Goal: Task Accomplishment & Management: Use online tool/utility

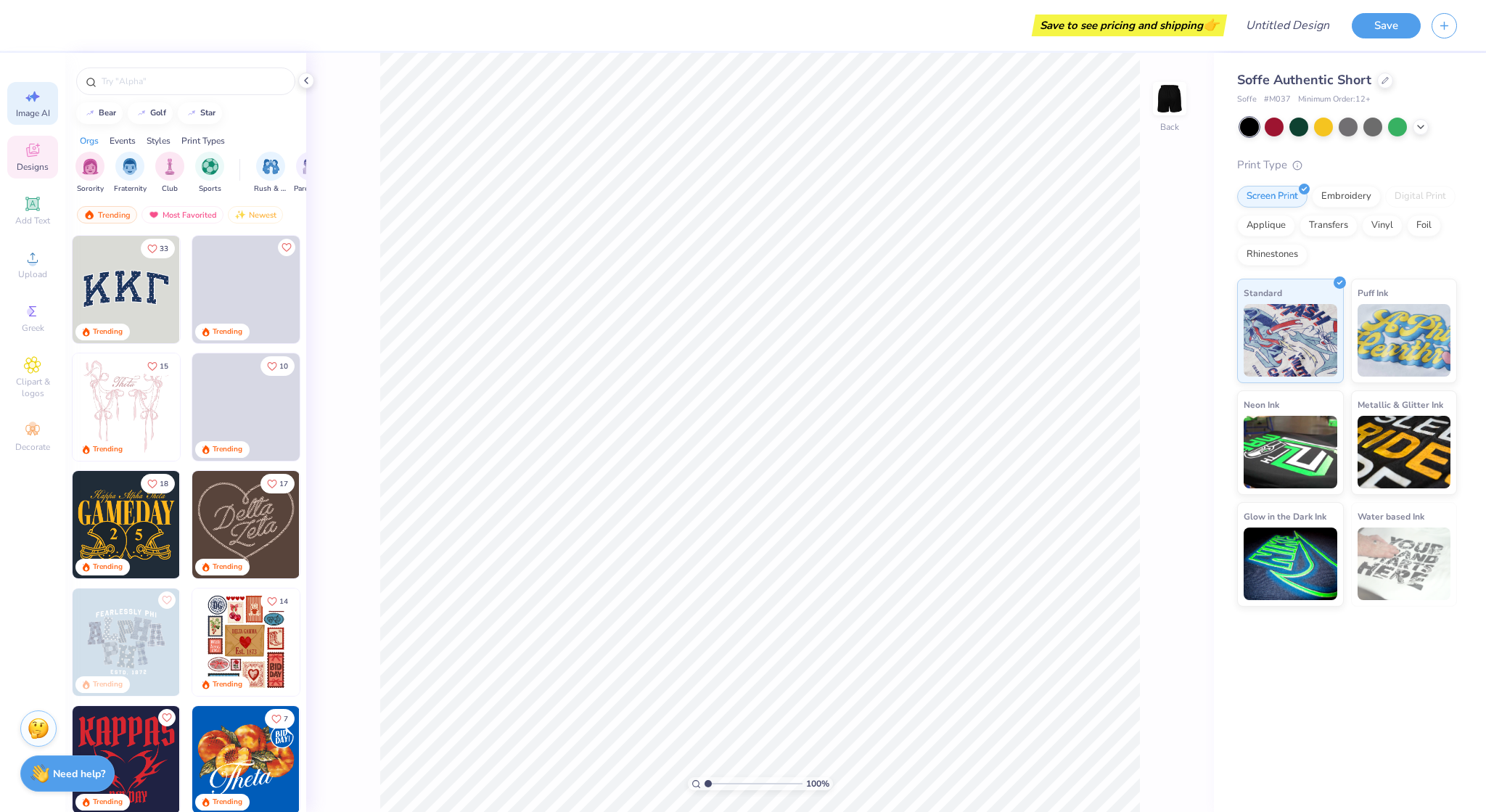
click at [37, 98] on icon at bounding box center [33, 96] width 18 height 18
select select "4"
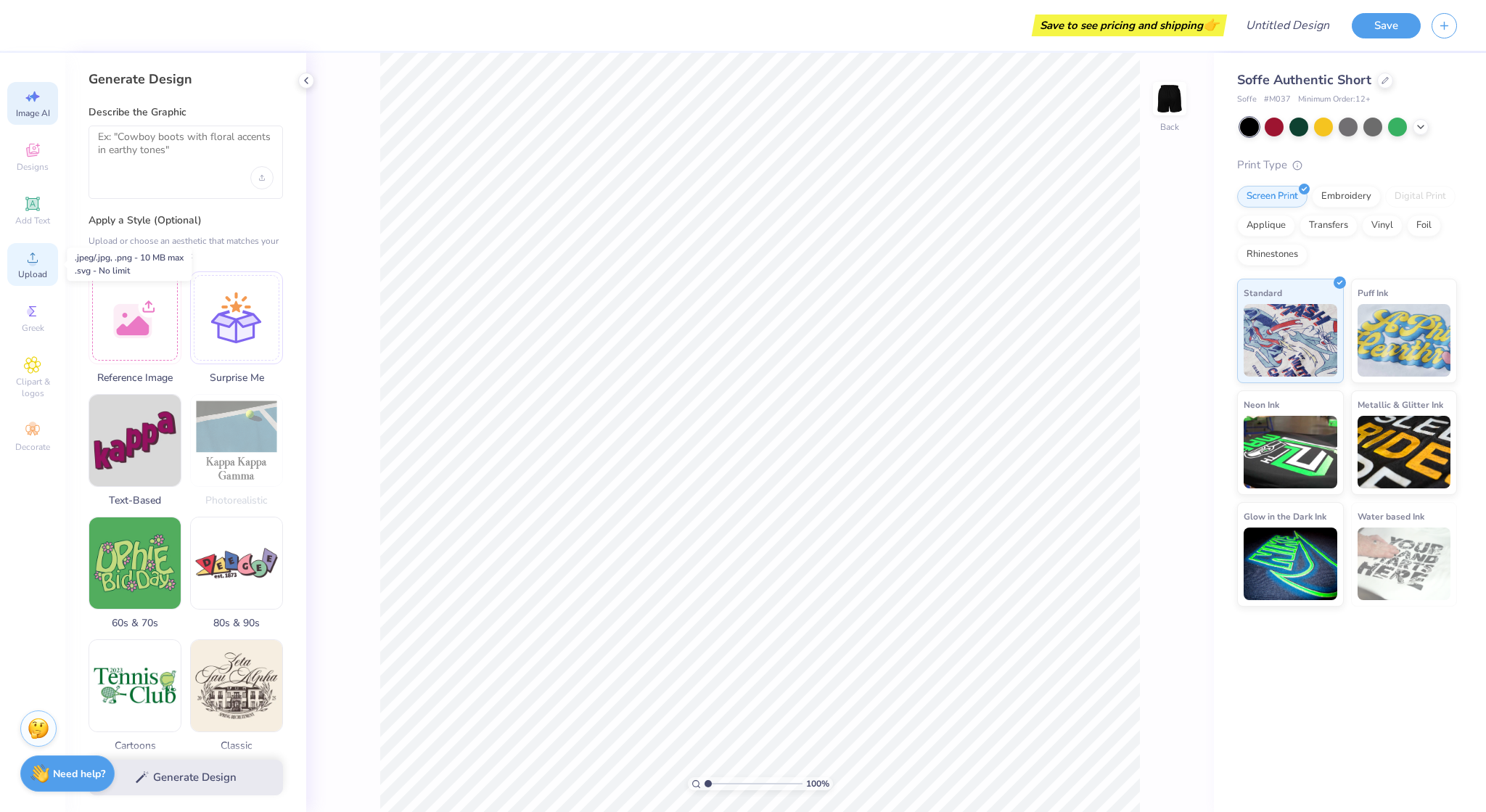
click at [31, 263] on circle at bounding box center [32, 262] width 8 height 8
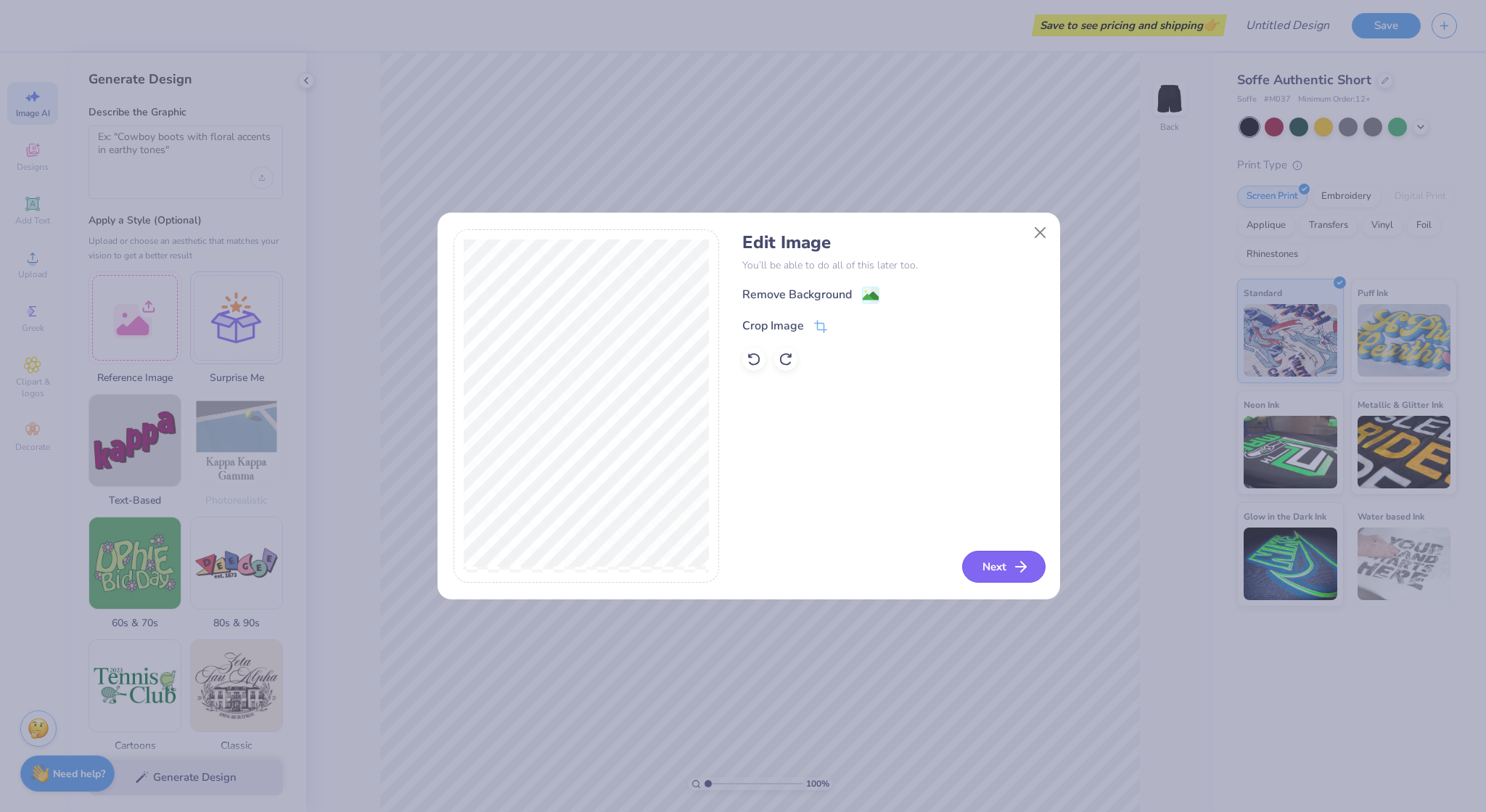
click at [1016, 574] on icon "button" at bounding box center [1021, 566] width 18 height 18
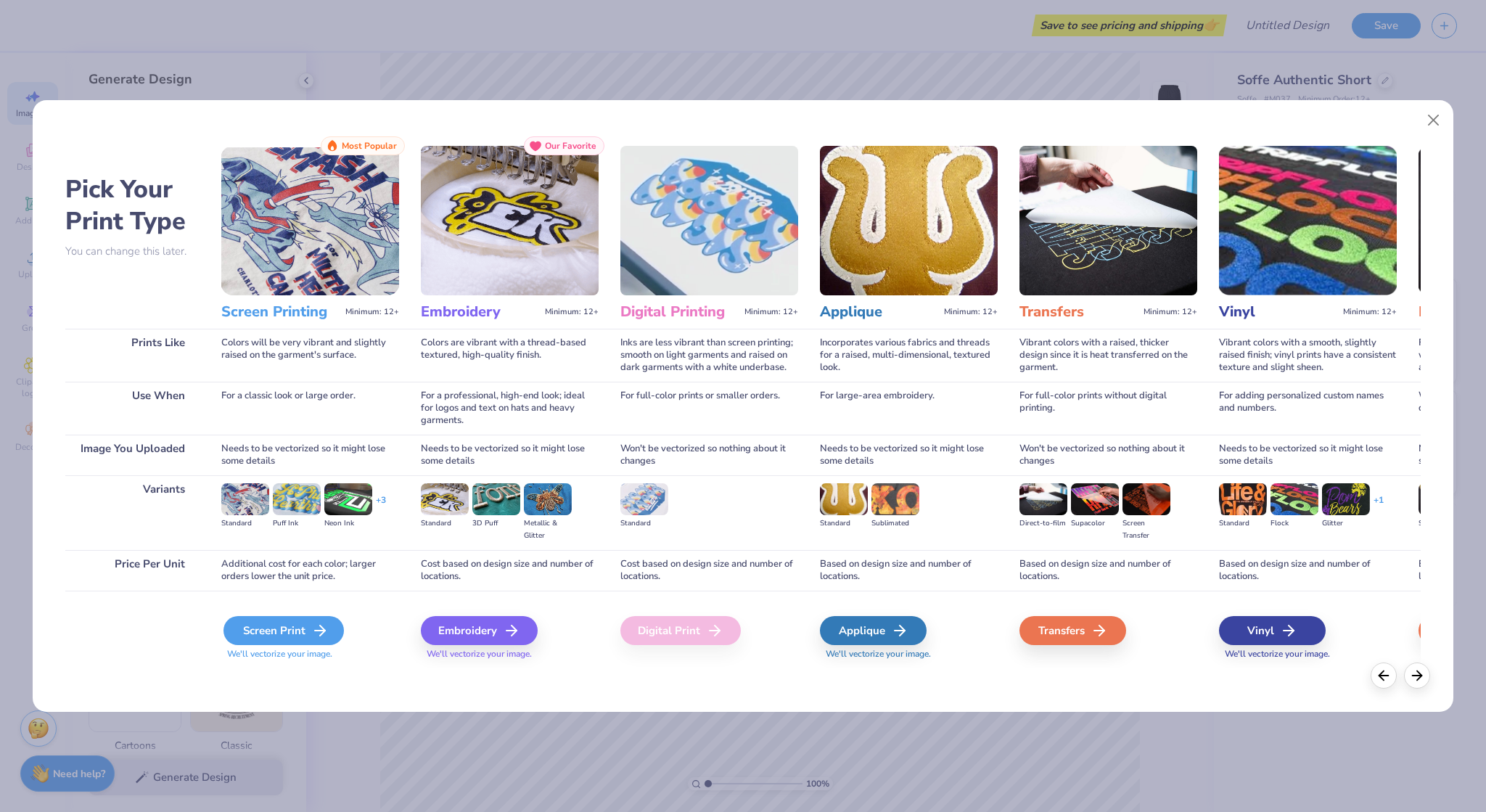
click at [303, 635] on div "Screen Print" at bounding box center [283, 630] width 120 height 29
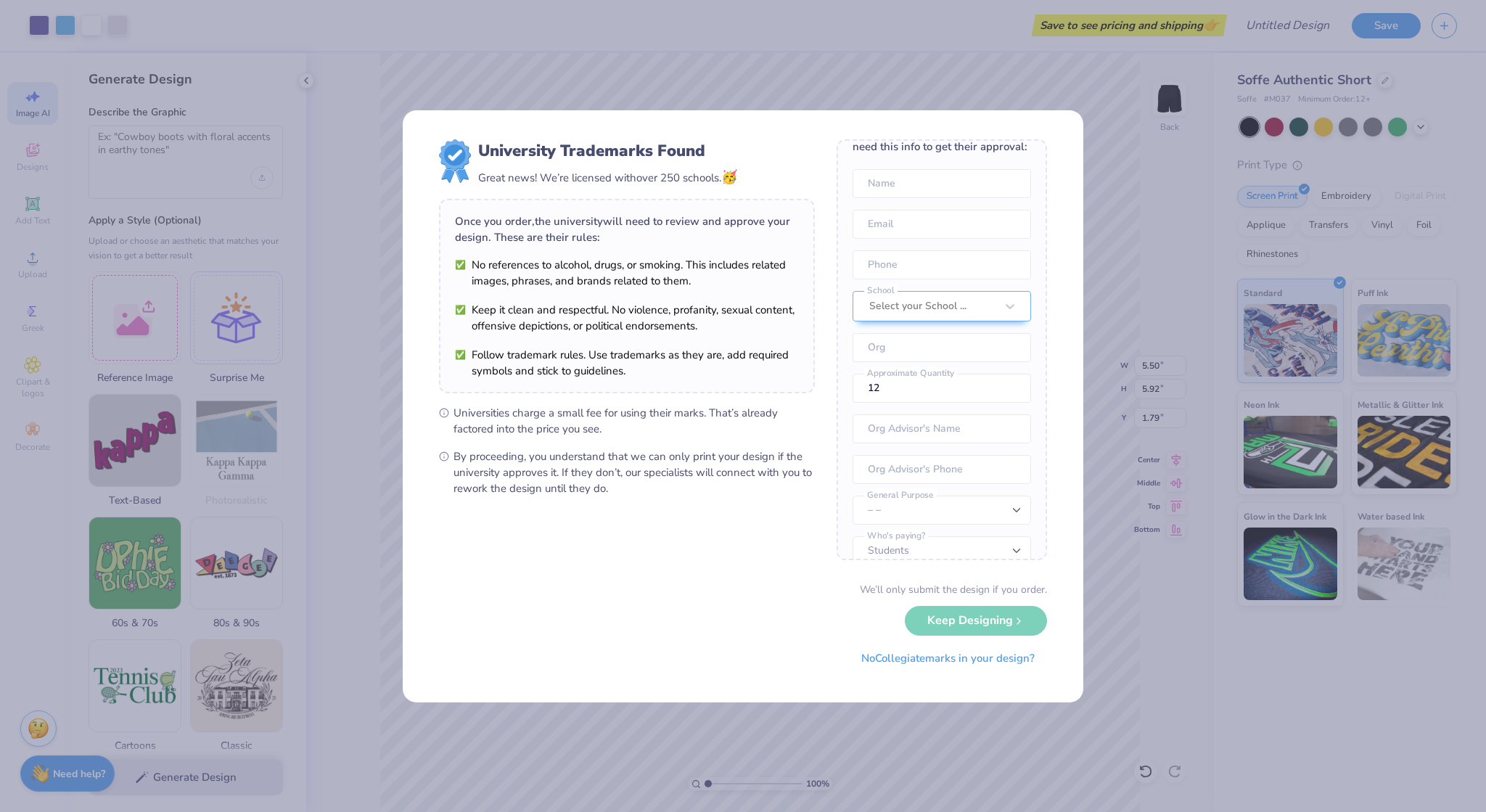
scroll to position [66, 0]
click at [1008, 286] on div at bounding box center [1011, 273] width 26 height 26
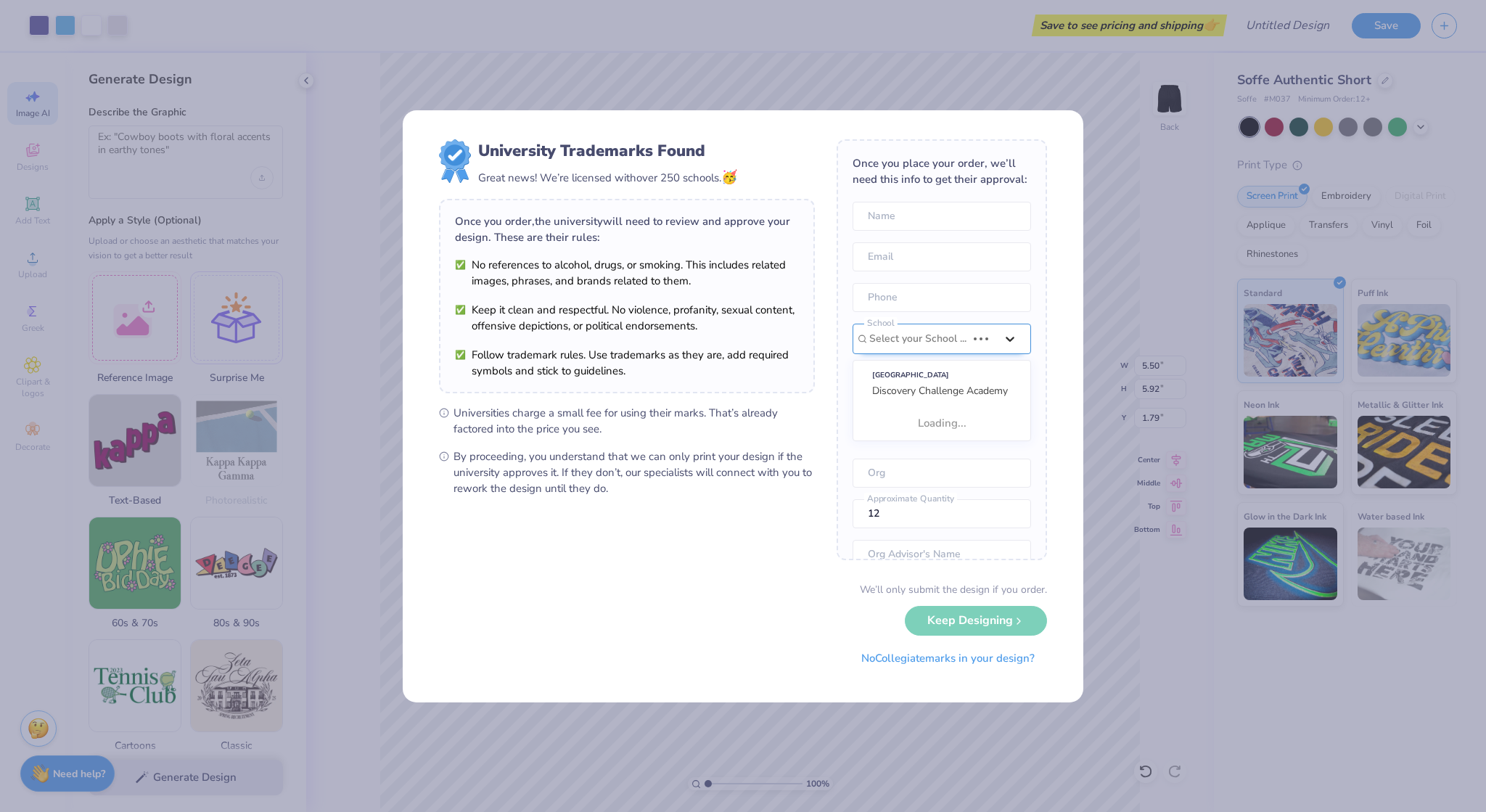
scroll to position [79, 0]
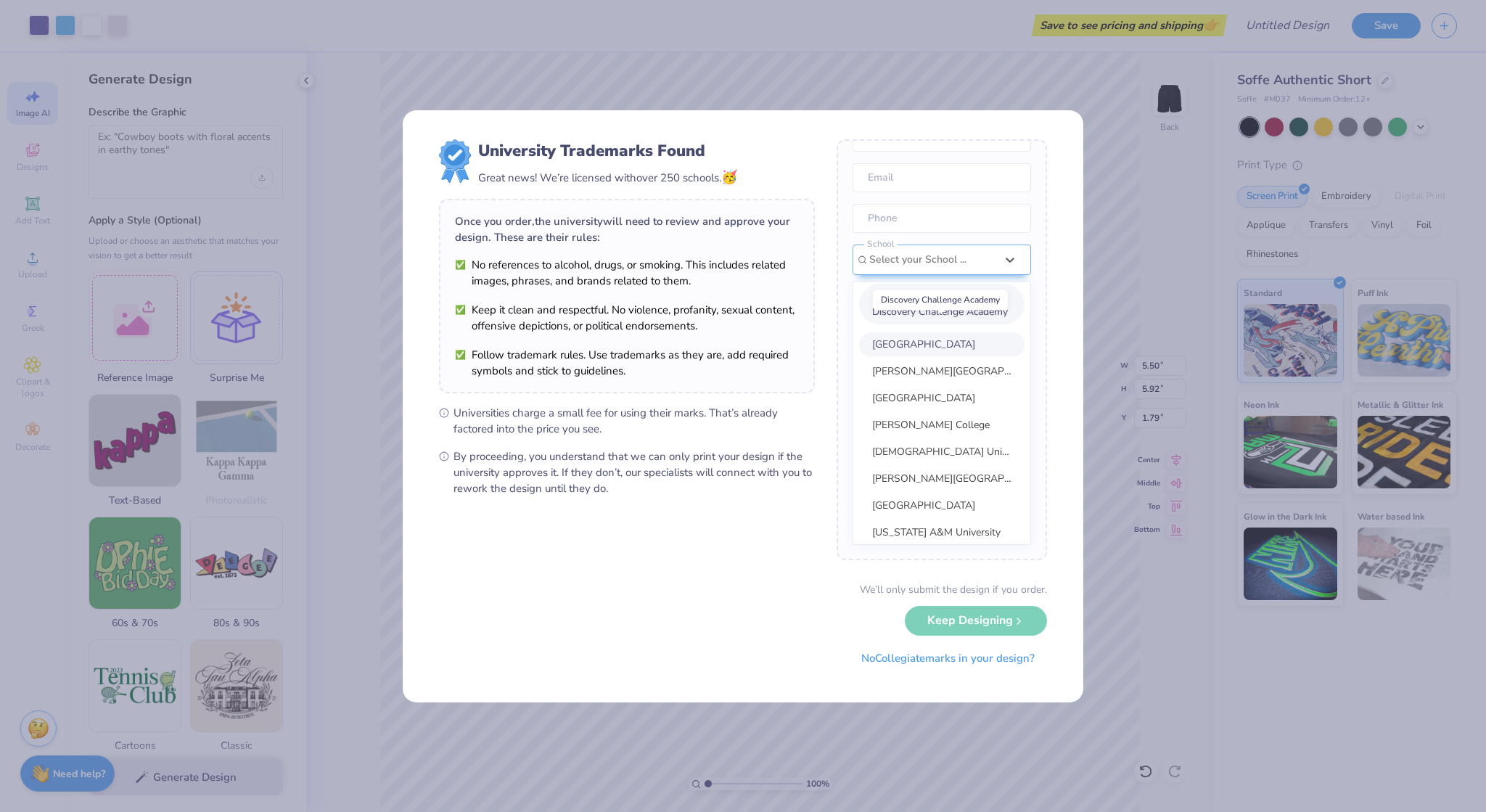
click at [983, 318] on span "Discovery Challenge Academy" at bounding box center [941, 312] width 136 height 14
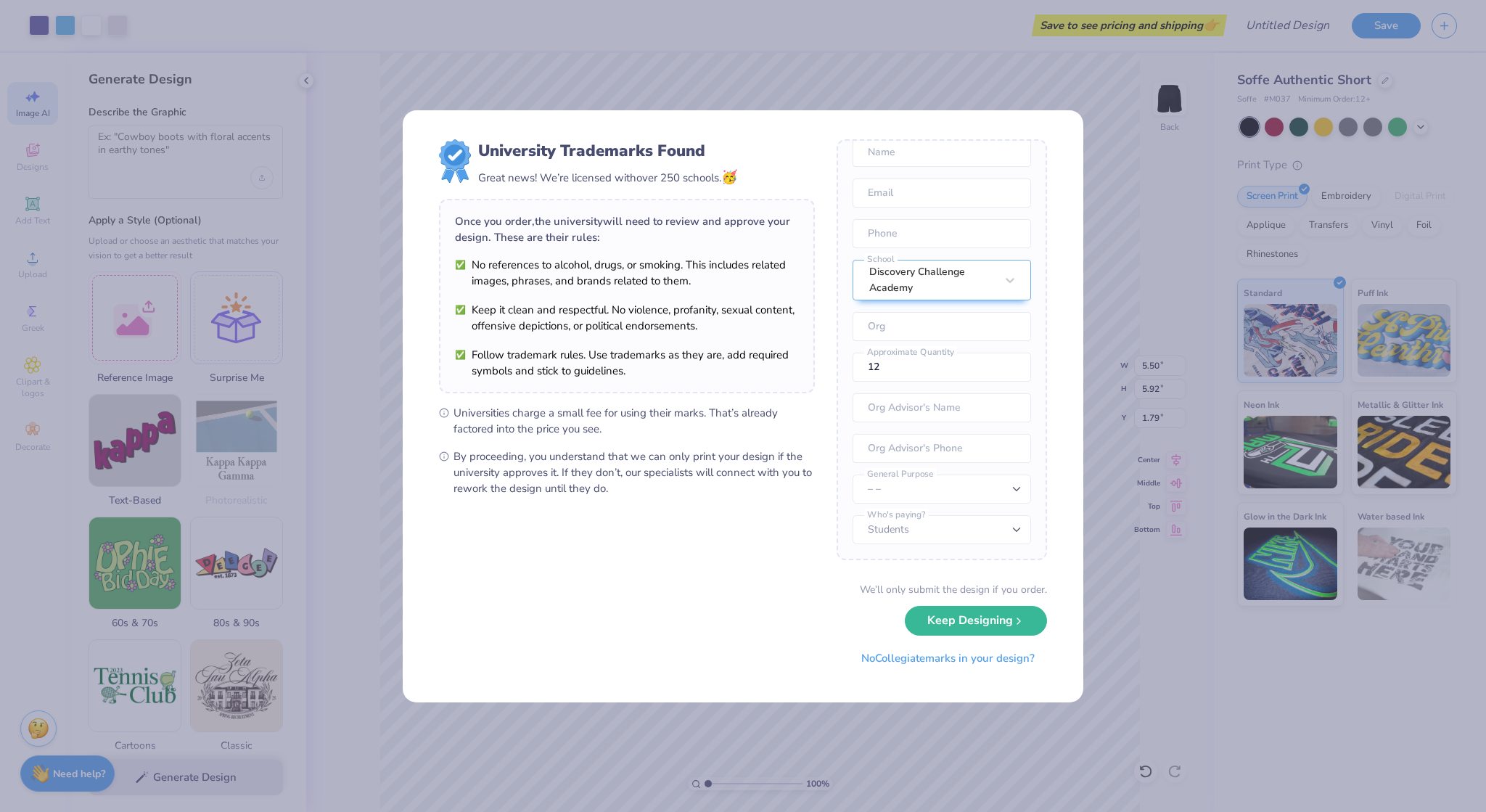
scroll to position [76, 0]
click at [966, 652] on button "No Collegiate marks in your design?" at bounding box center [948, 655] width 198 height 30
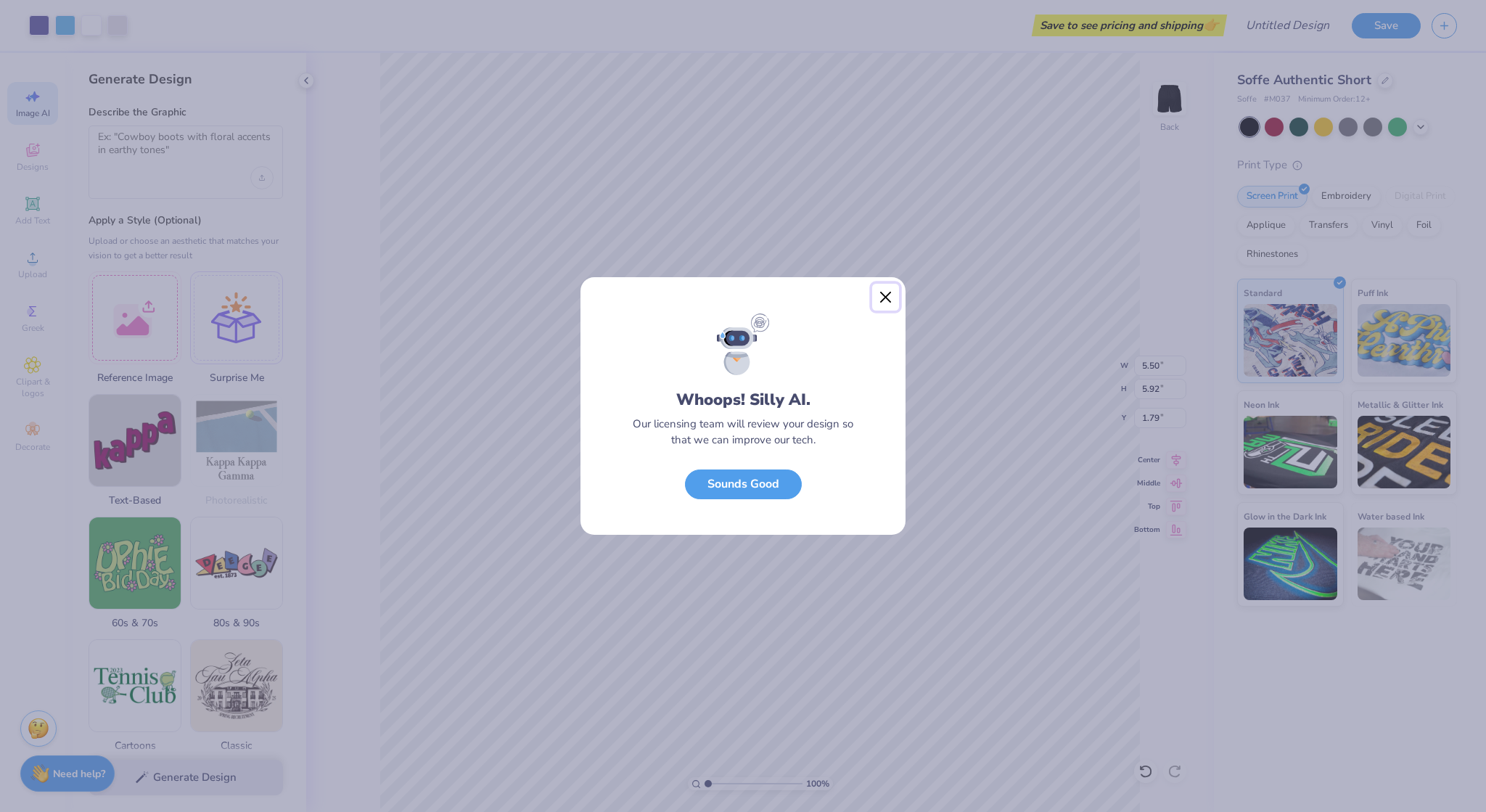
click at [889, 292] on button "Close" at bounding box center [887, 298] width 28 height 28
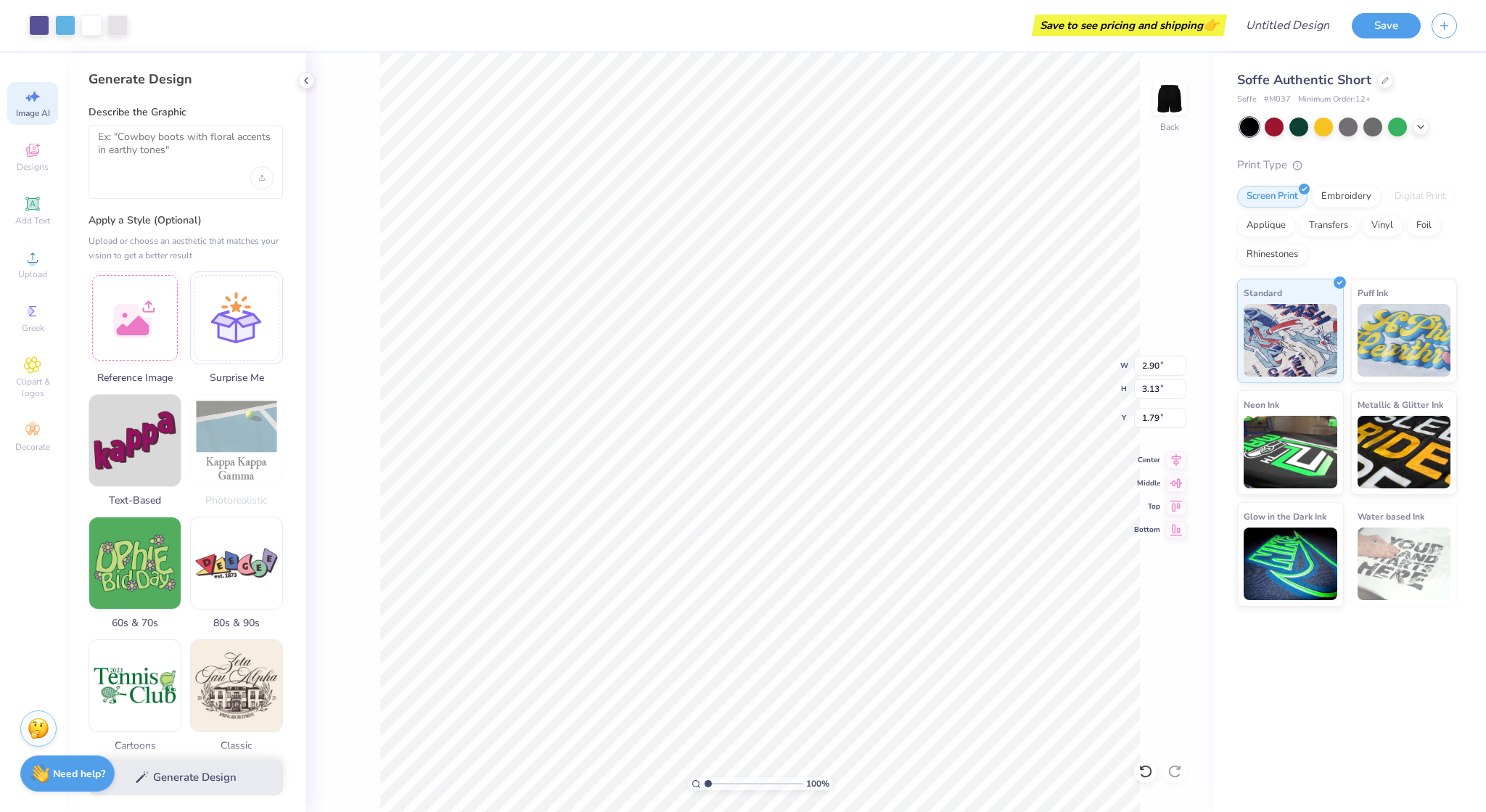
type input "2.90"
type input "3.13"
type input "5.04"
type input "1.86"
type input "2.00"
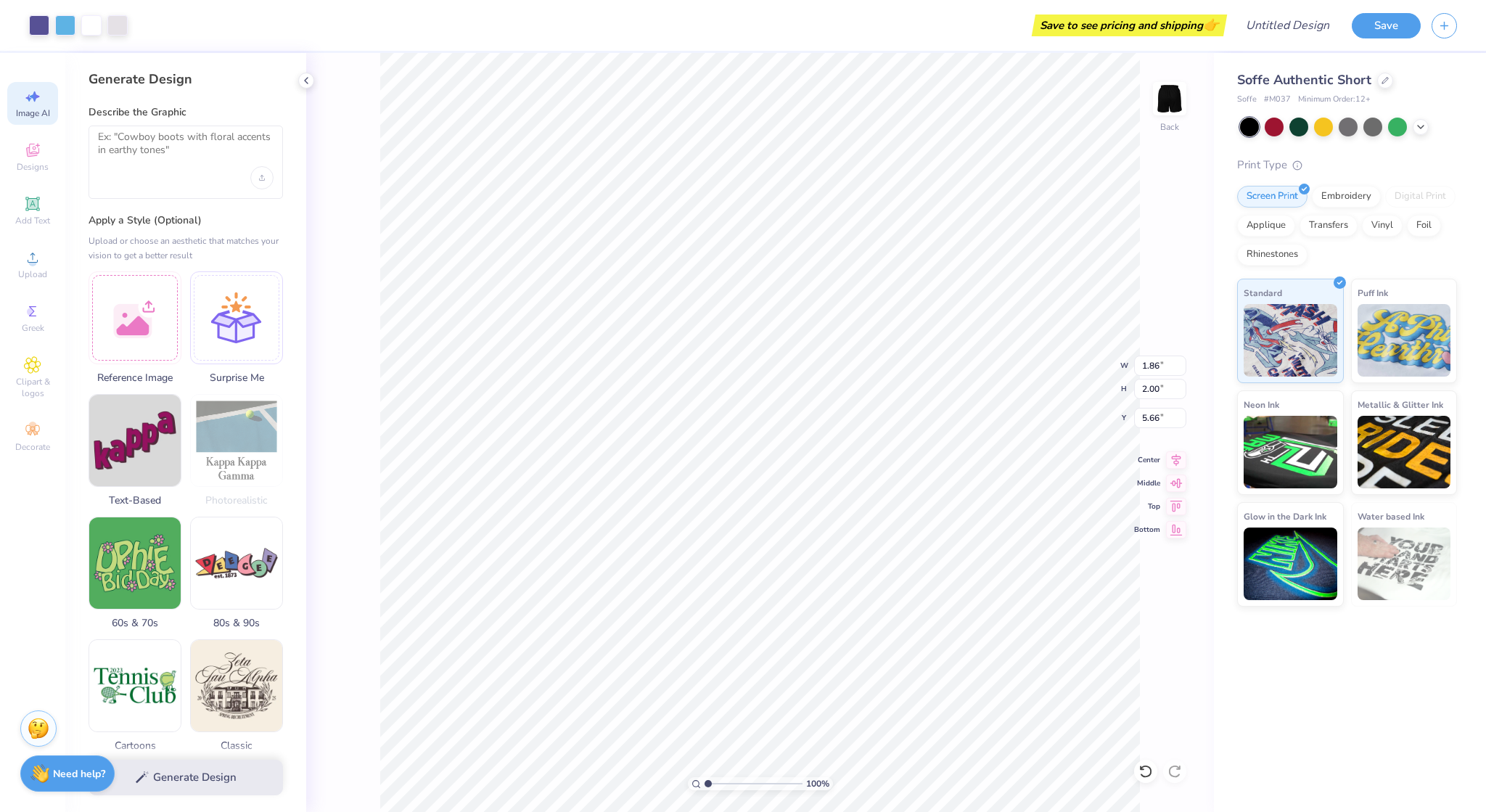
type input "5.64"
click at [1166, 362] on input "1.86" at bounding box center [1160, 366] width 52 height 20
type input "1"
click at [1145, 385] on input "2.00" at bounding box center [1160, 389] width 52 height 20
type input "3.00"
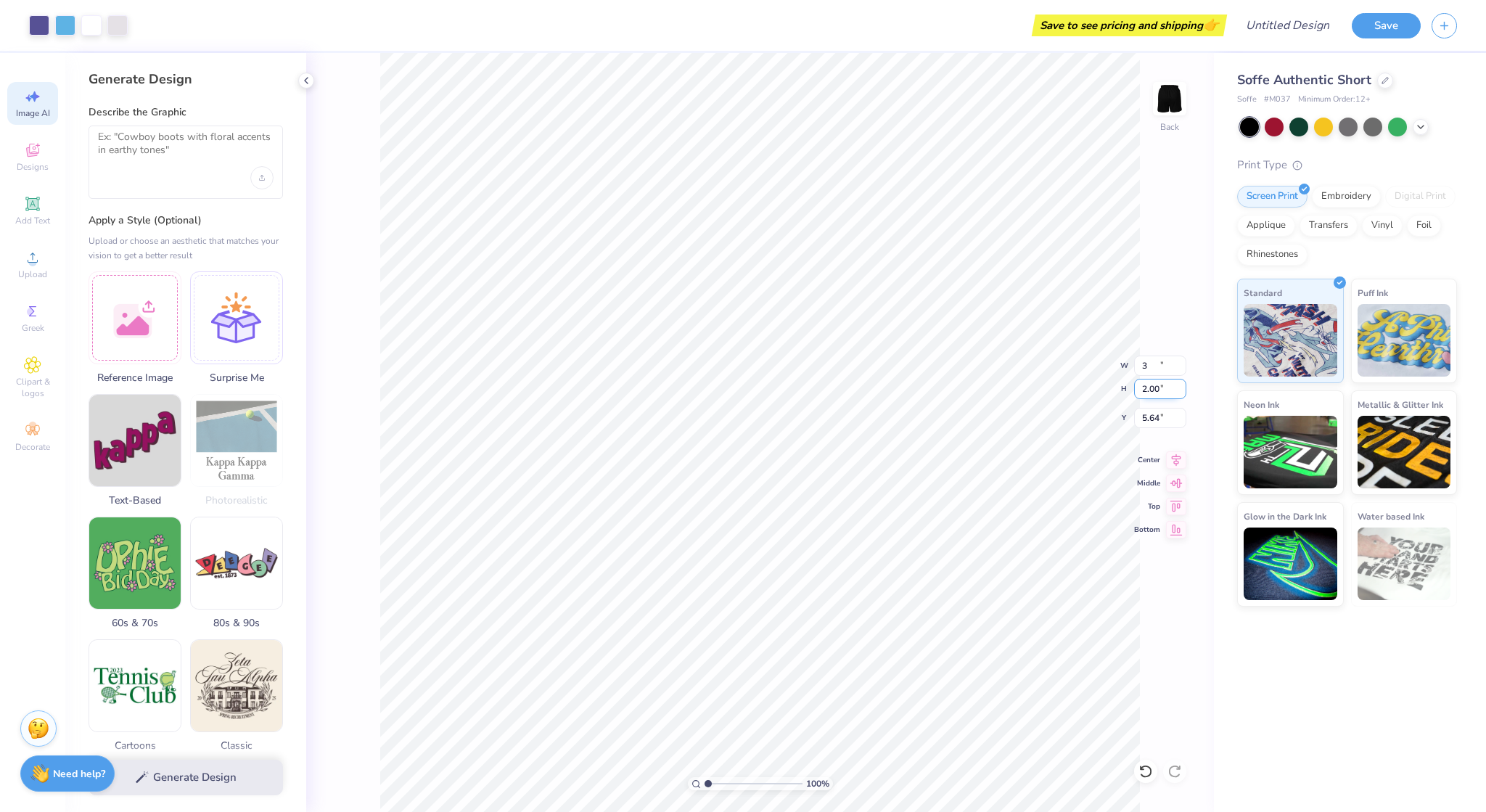
type input "3.23"
type input "4.75"
type input "2.09"
type input "2.25"
type input "5.93"
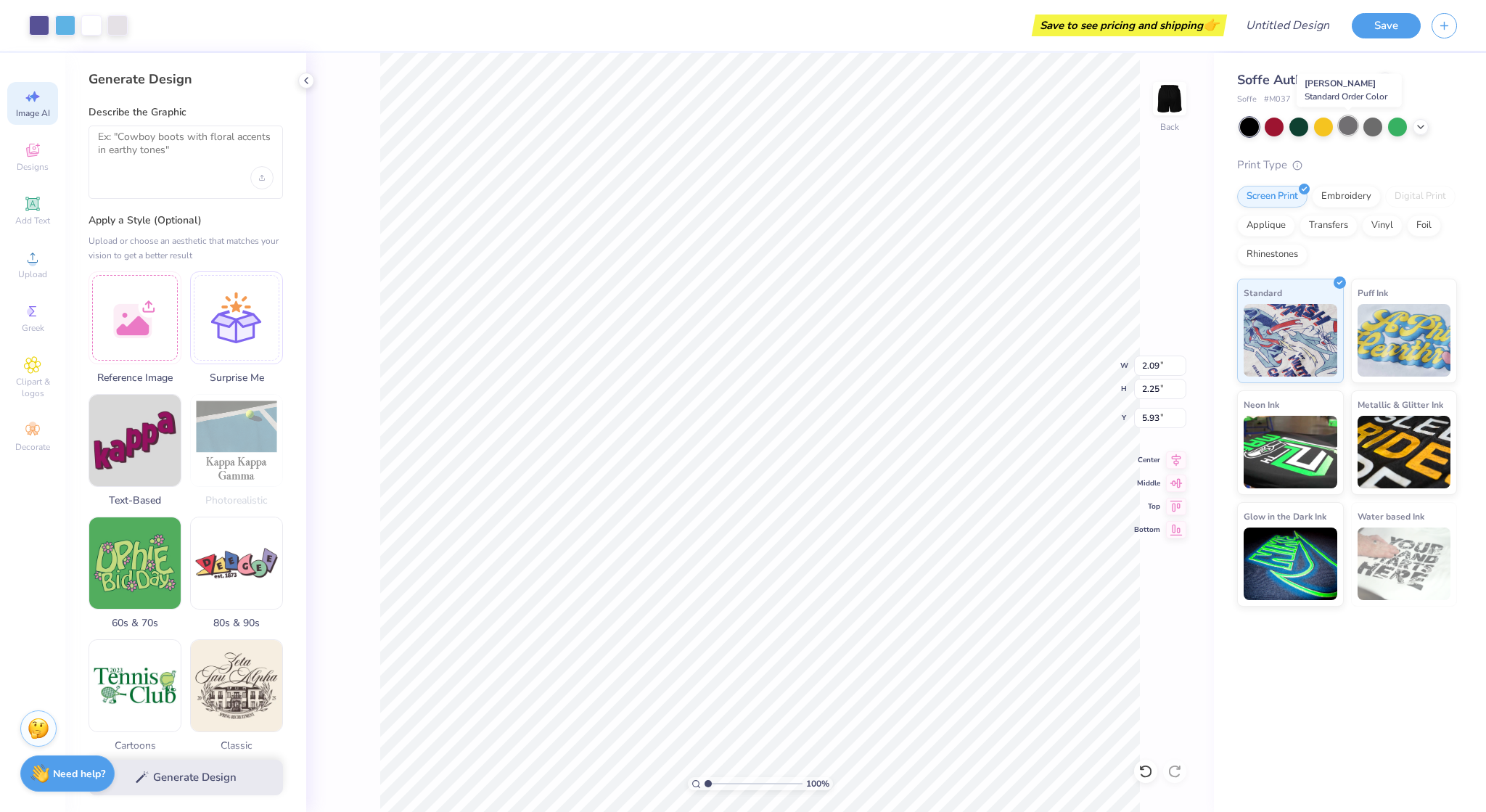
click at [1347, 131] on div at bounding box center [1348, 126] width 19 height 19
click at [35, 33] on div at bounding box center [39, 24] width 20 height 20
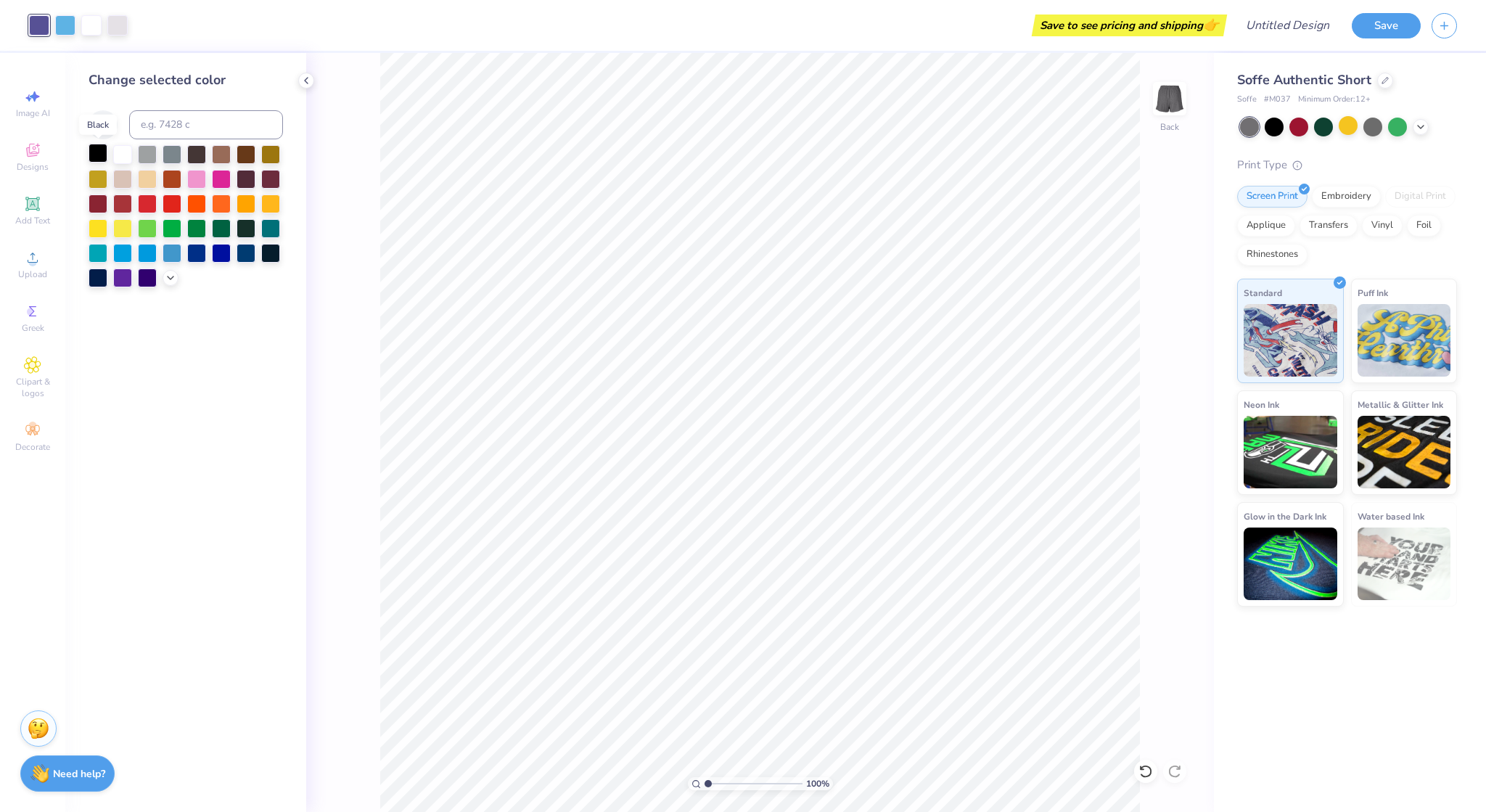
click at [100, 153] on div at bounding box center [98, 153] width 19 height 19
click at [68, 28] on div at bounding box center [65, 24] width 20 height 20
click at [93, 29] on div at bounding box center [91, 24] width 20 height 20
click at [144, 151] on div at bounding box center [147, 153] width 19 height 19
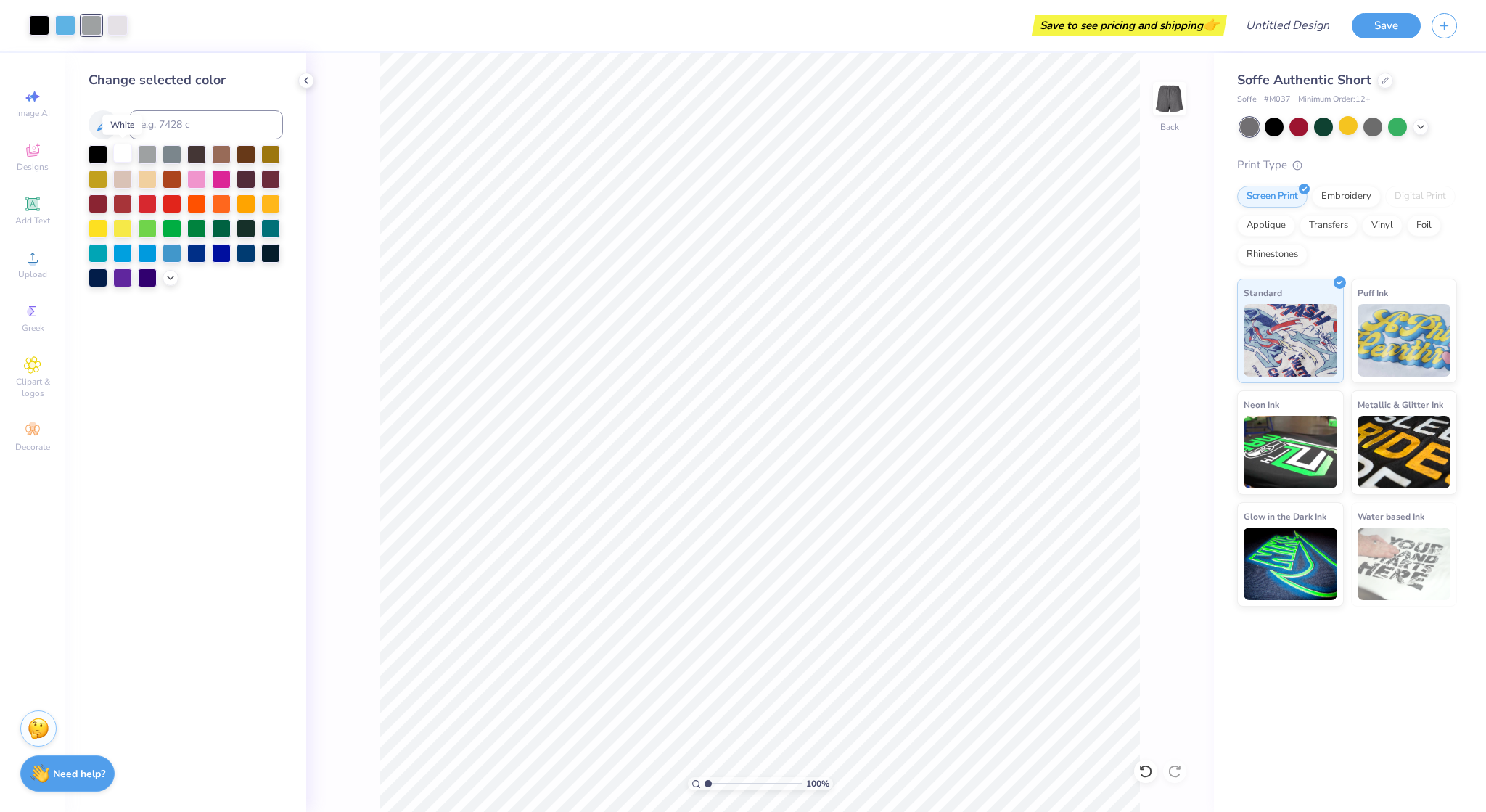
click at [121, 152] on div at bounding box center [123, 153] width 19 height 19
click at [117, 30] on div at bounding box center [117, 24] width 20 height 20
click at [68, 28] on div at bounding box center [65, 24] width 20 height 20
click at [147, 154] on div at bounding box center [147, 154] width 19 height 19
click at [87, 22] on div at bounding box center [91, 24] width 20 height 20
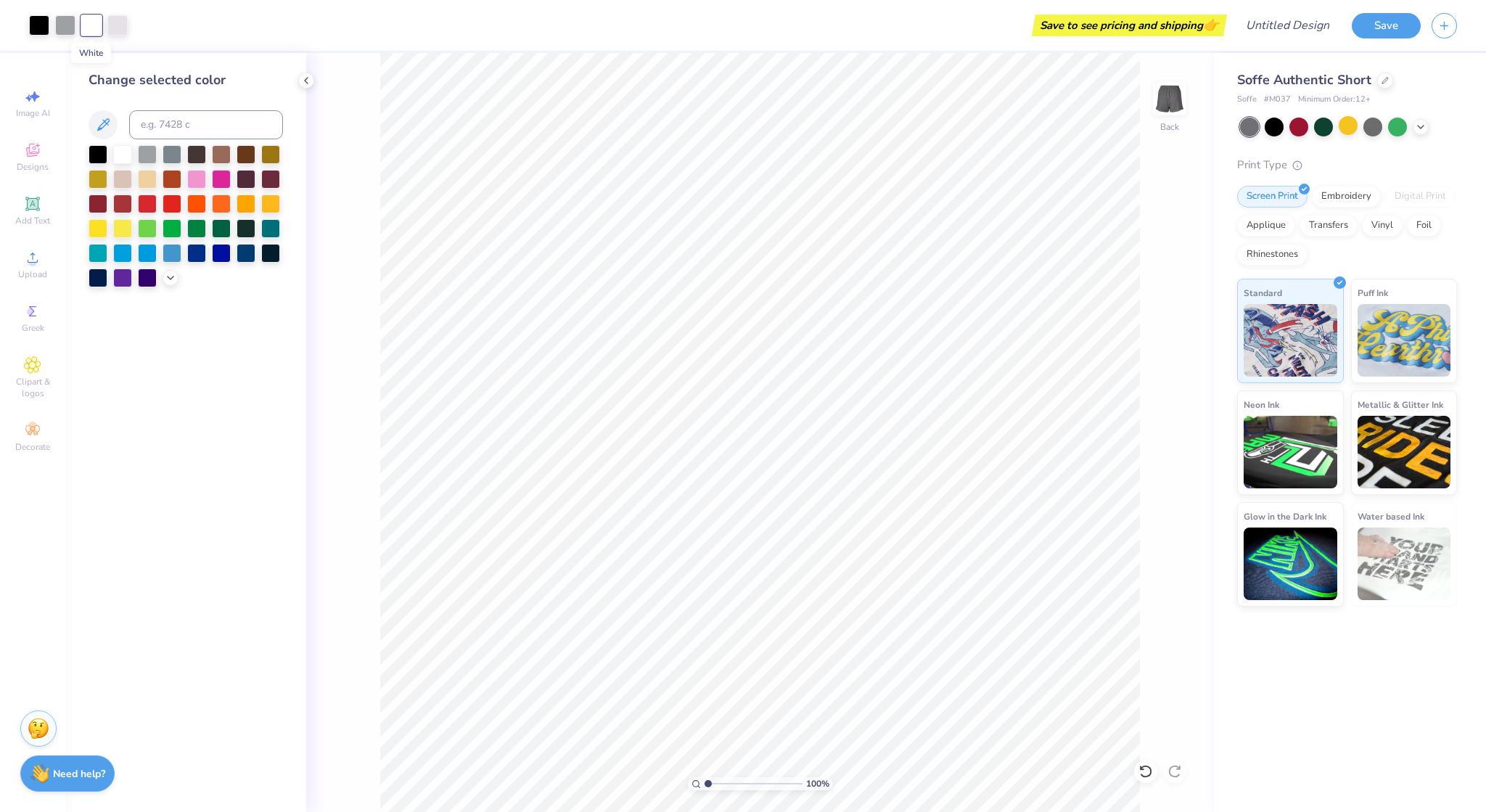
click at [88, 22] on div at bounding box center [91, 25] width 20 height 20
click at [94, 129] on icon at bounding box center [102, 125] width 18 height 18
click at [197, 124] on input at bounding box center [206, 125] width 154 height 29
type input "0"
click at [86, 27] on div at bounding box center [91, 25] width 20 height 20
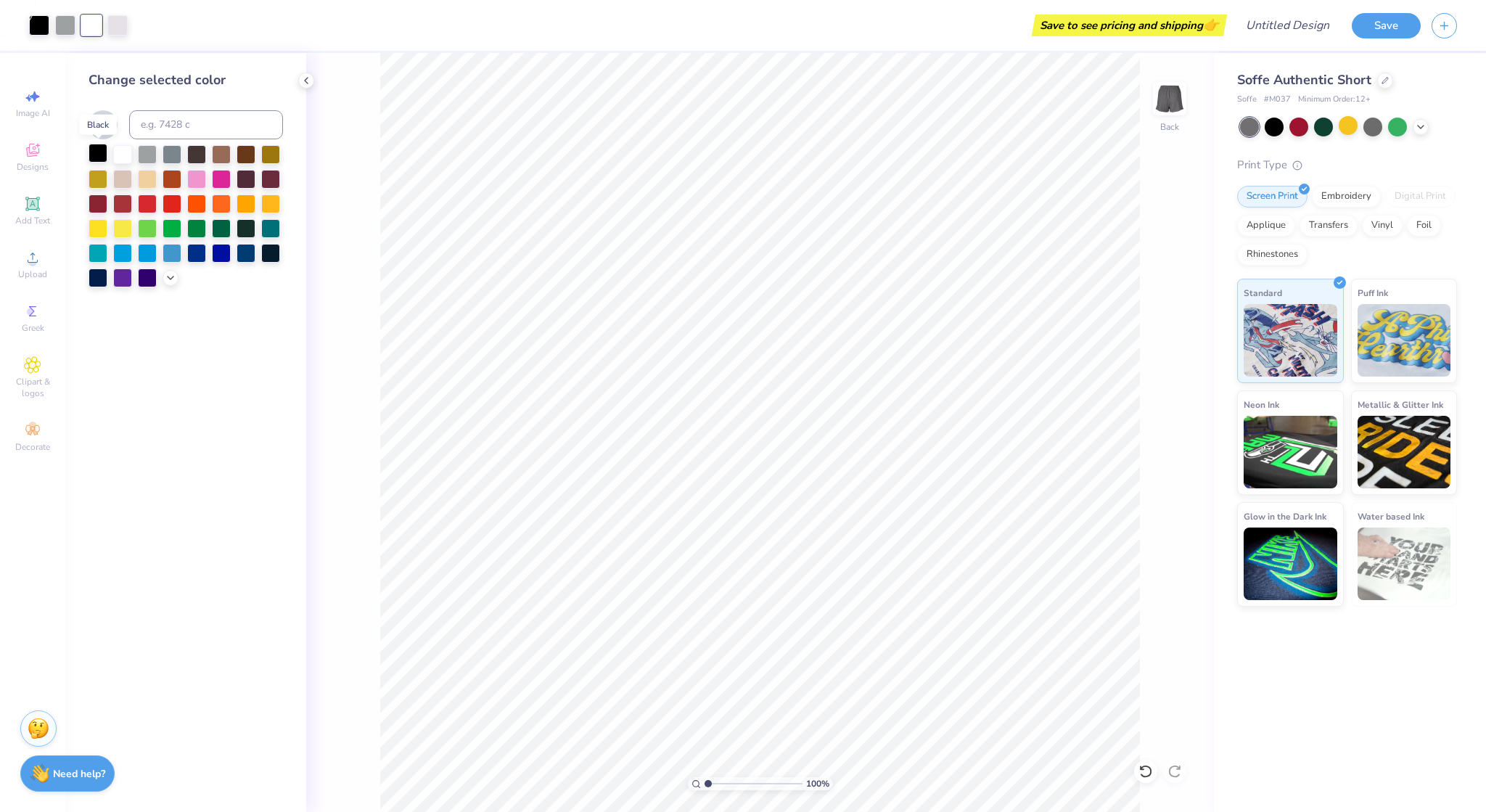
click at [99, 156] on div at bounding box center [98, 153] width 19 height 19
click at [120, 155] on div at bounding box center [123, 153] width 19 height 19
click at [94, 155] on div at bounding box center [98, 153] width 19 height 19
click at [65, 29] on div at bounding box center [65, 24] width 20 height 20
click at [88, 33] on div at bounding box center [91, 24] width 20 height 20
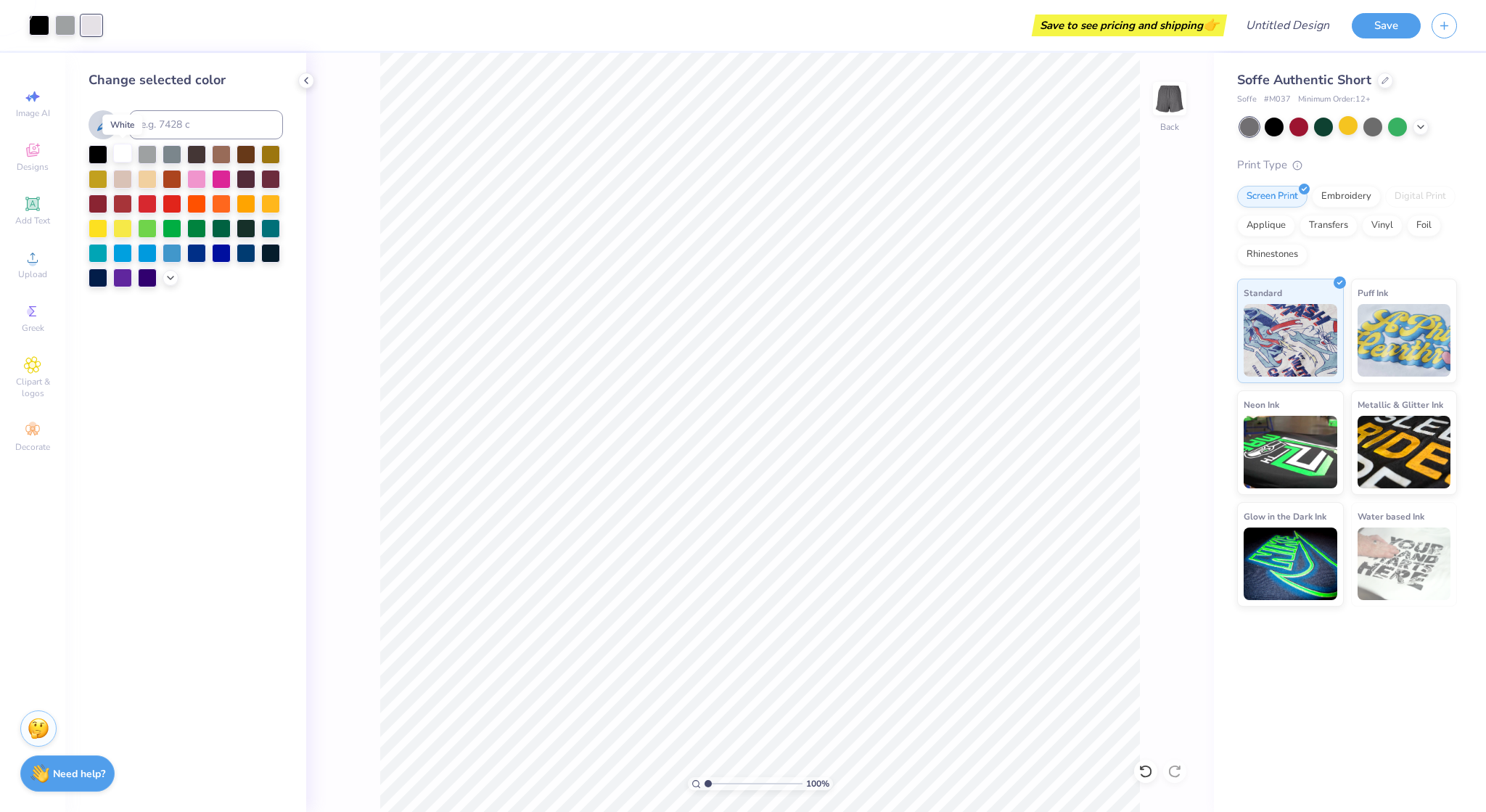
click at [119, 153] on div at bounding box center [123, 153] width 19 height 19
click at [120, 153] on div at bounding box center [123, 153] width 19 height 19
click at [143, 153] on div at bounding box center [147, 153] width 19 height 19
click at [84, 32] on div at bounding box center [91, 24] width 20 height 20
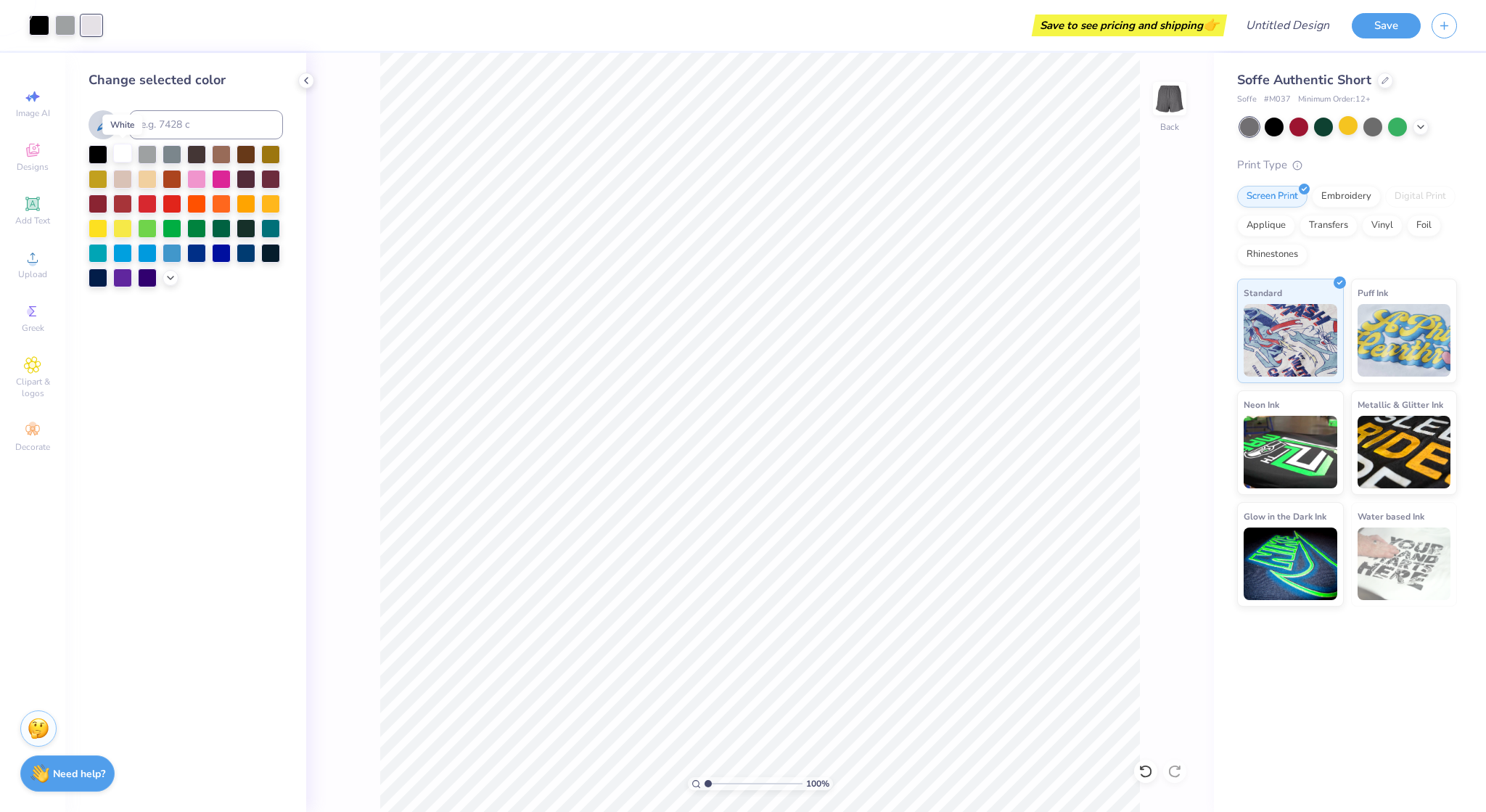
click at [121, 158] on div at bounding box center [123, 153] width 19 height 19
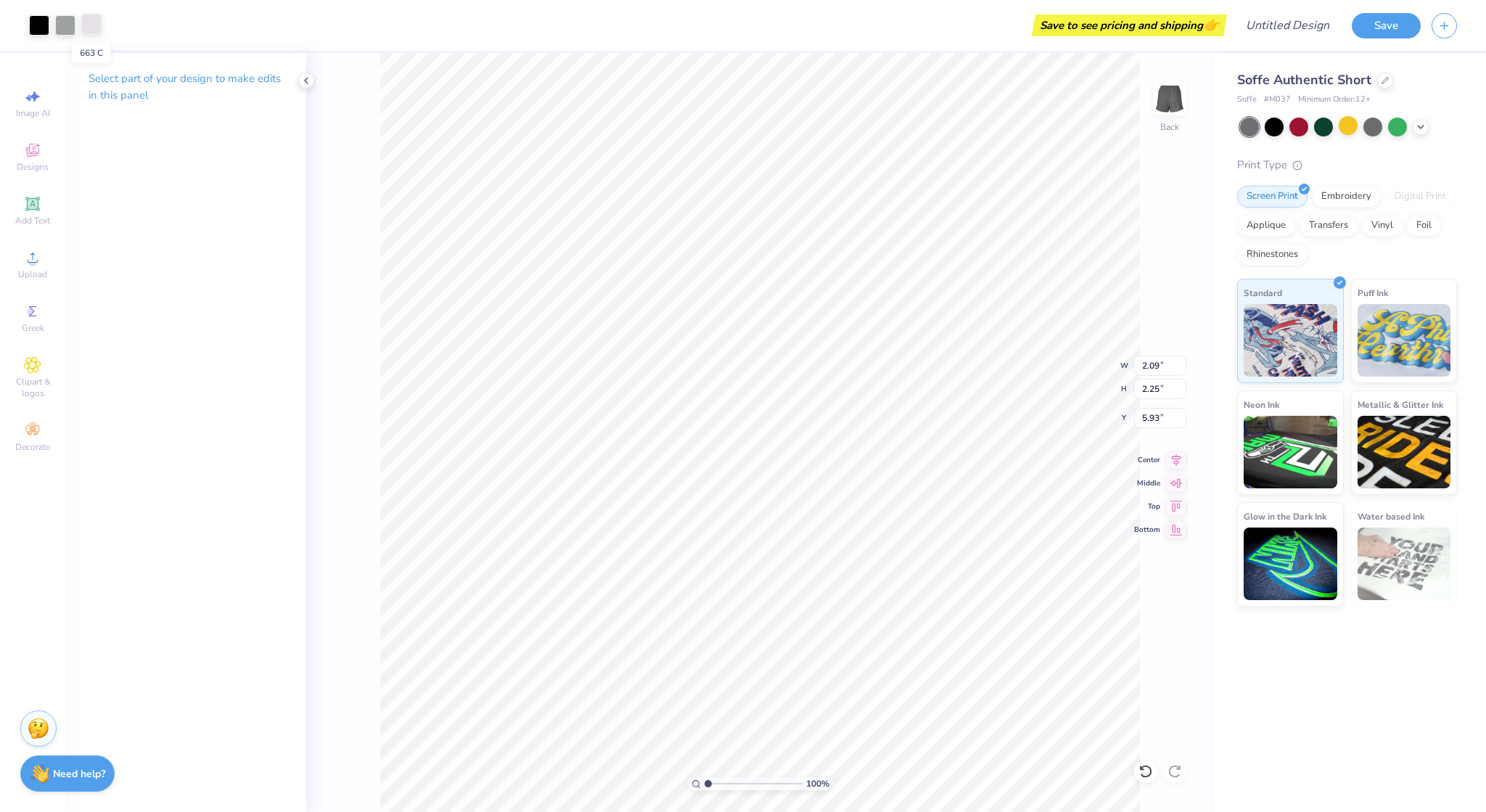
click at [81, 29] on div at bounding box center [91, 24] width 20 height 20
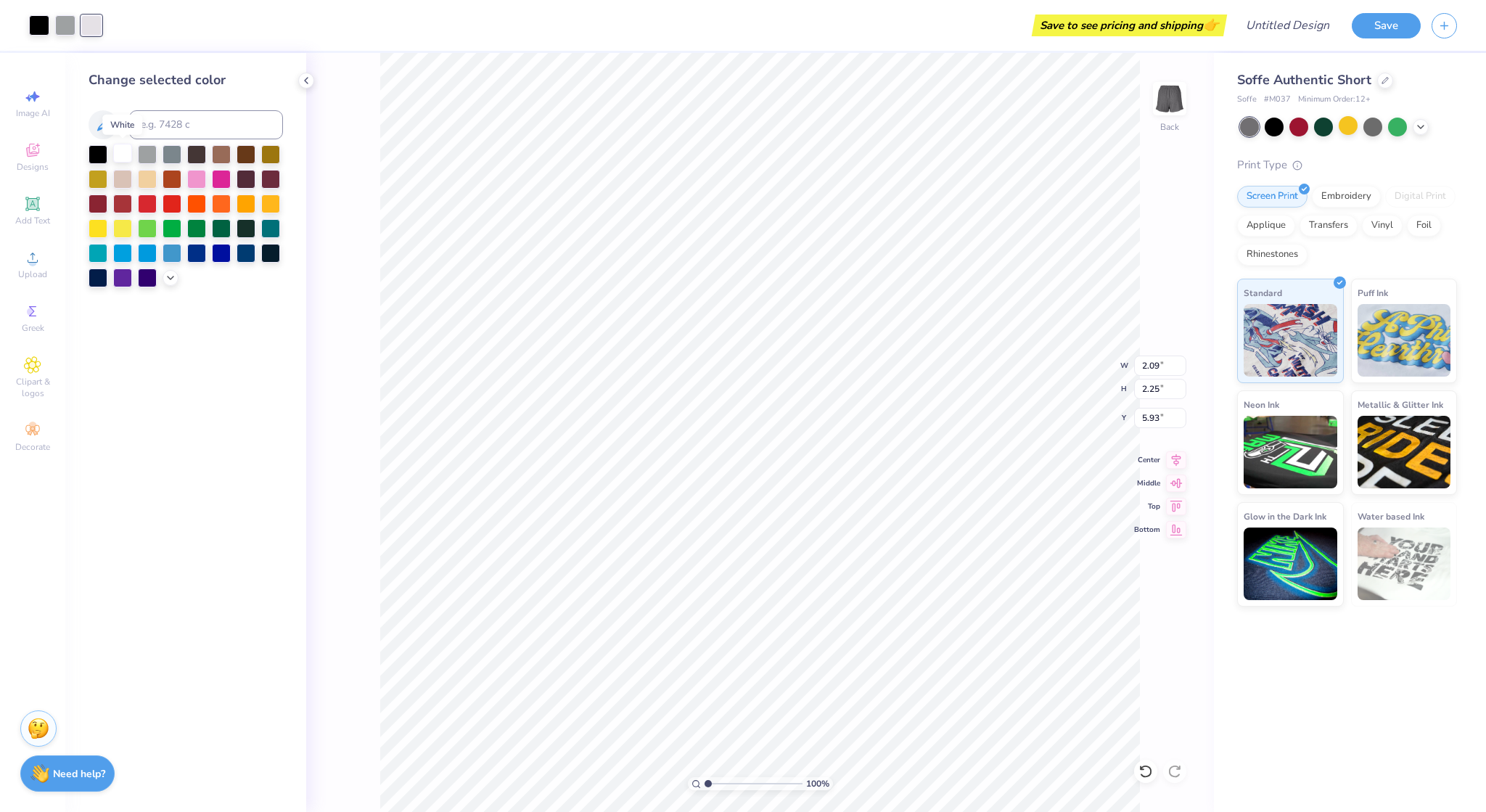
click at [124, 154] on div at bounding box center [123, 153] width 19 height 19
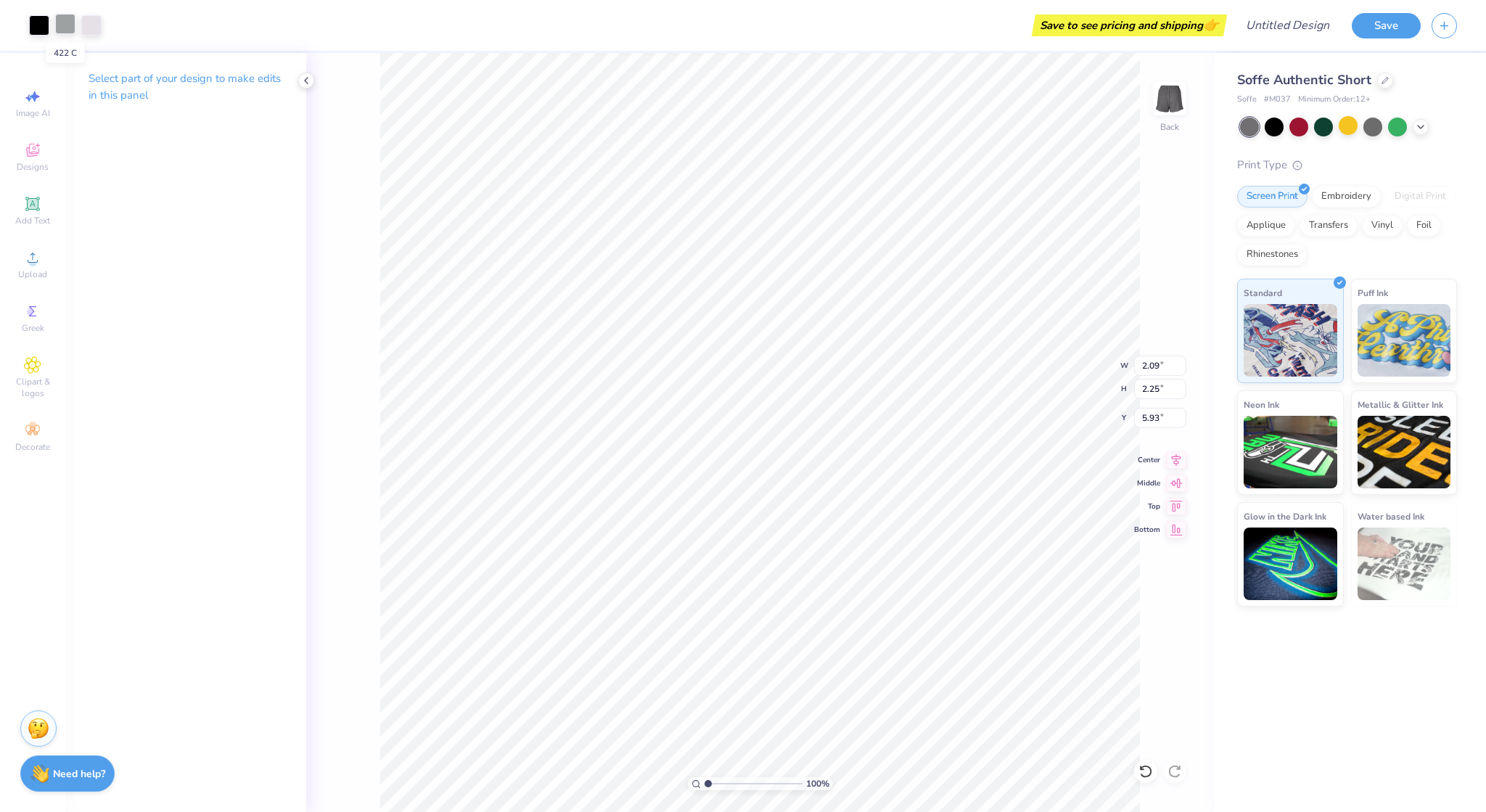
click at [60, 24] on div at bounding box center [65, 24] width 20 height 20
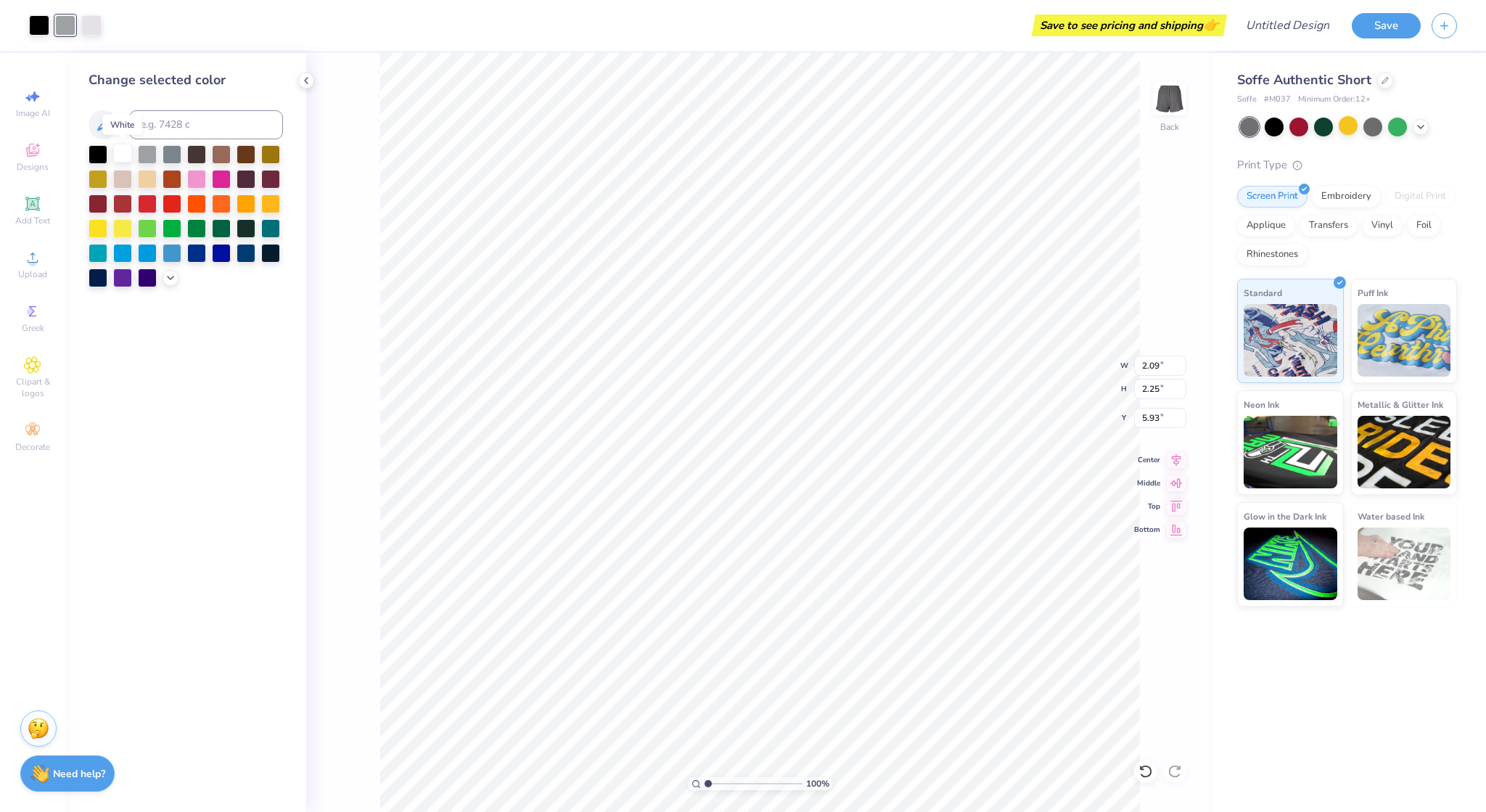
click at [121, 159] on div at bounding box center [123, 153] width 19 height 19
click at [148, 153] on div at bounding box center [147, 153] width 19 height 19
click at [42, 20] on div at bounding box center [39, 24] width 20 height 20
click at [99, 159] on div at bounding box center [98, 153] width 19 height 19
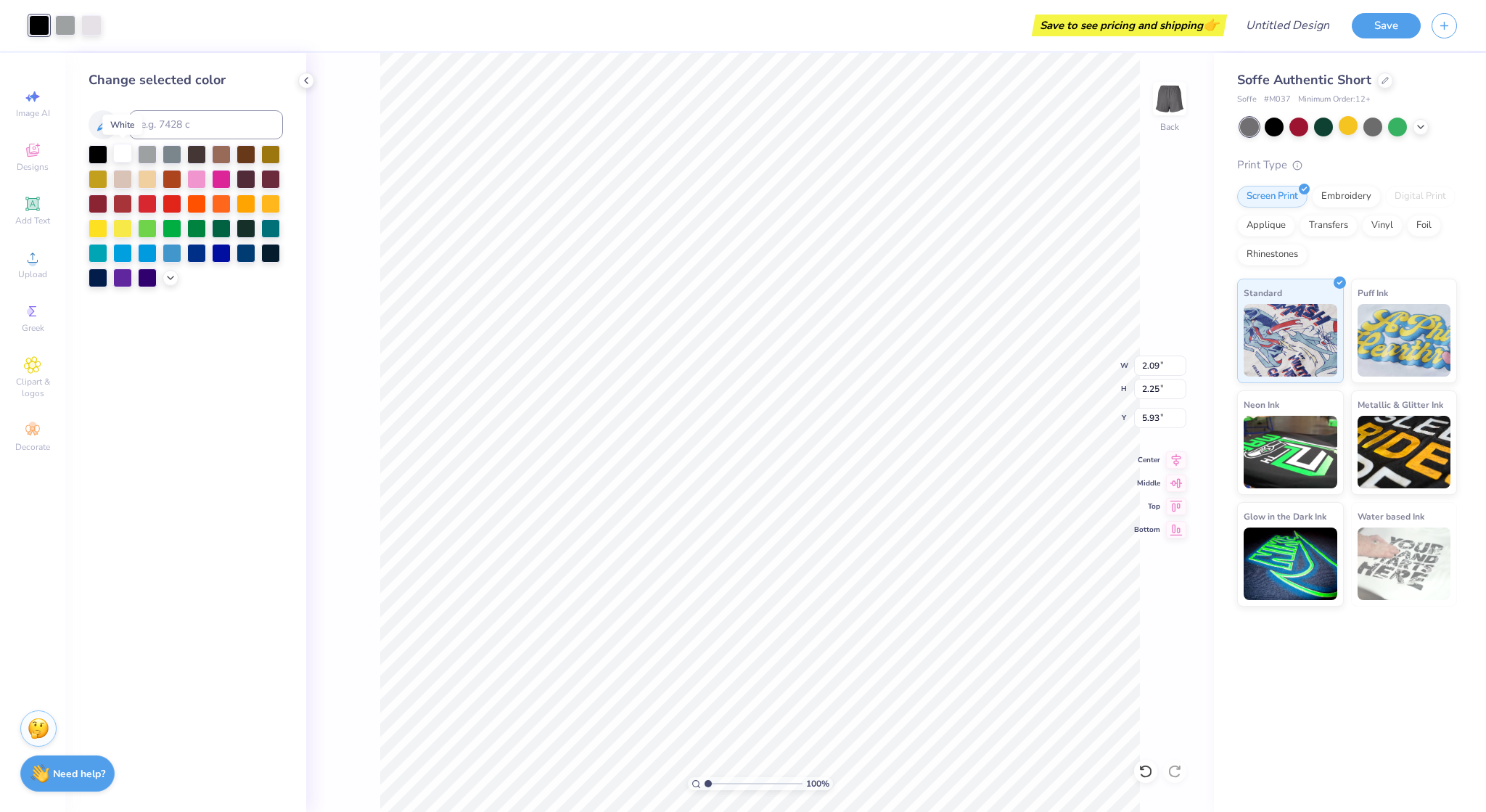
click at [127, 159] on div at bounding box center [123, 153] width 19 height 19
click at [93, 153] on div at bounding box center [98, 153] width 19 height 19
click at [1061, 620] on li "Delete" at bounding box center [1078, 626] width 114 height 28
